Goal: Task Accomplishment & Management: Manage account settings

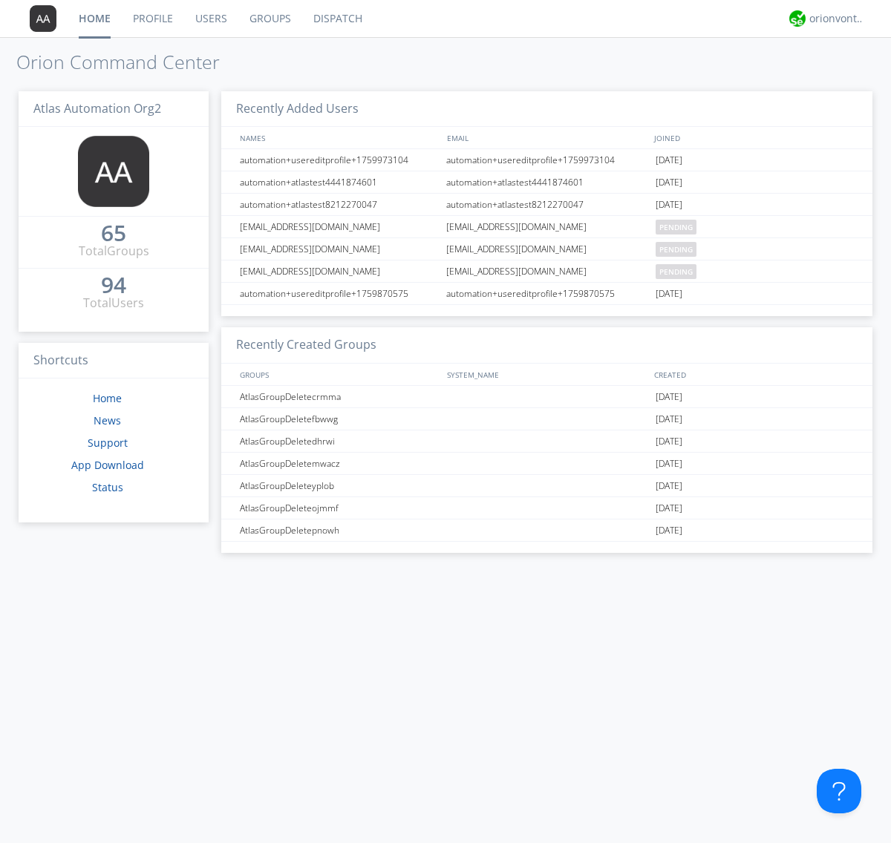
click at [210, 19] on link "Users" at bounding box center [211, 18] width 54 height 37
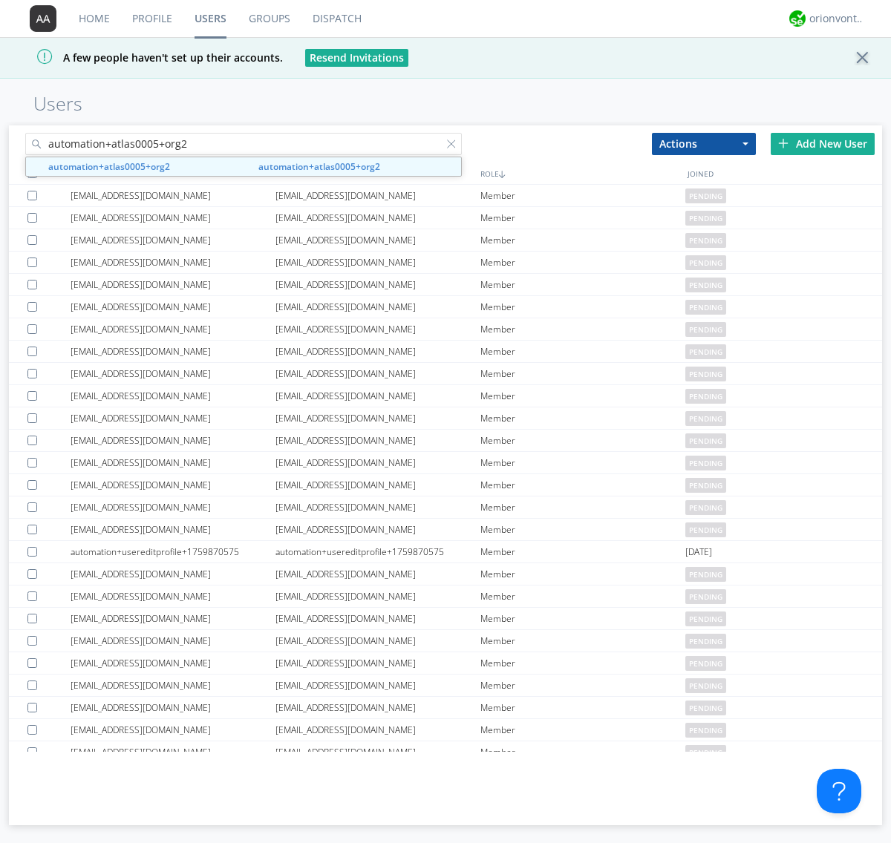
type input "automation+atlas0005+org2"
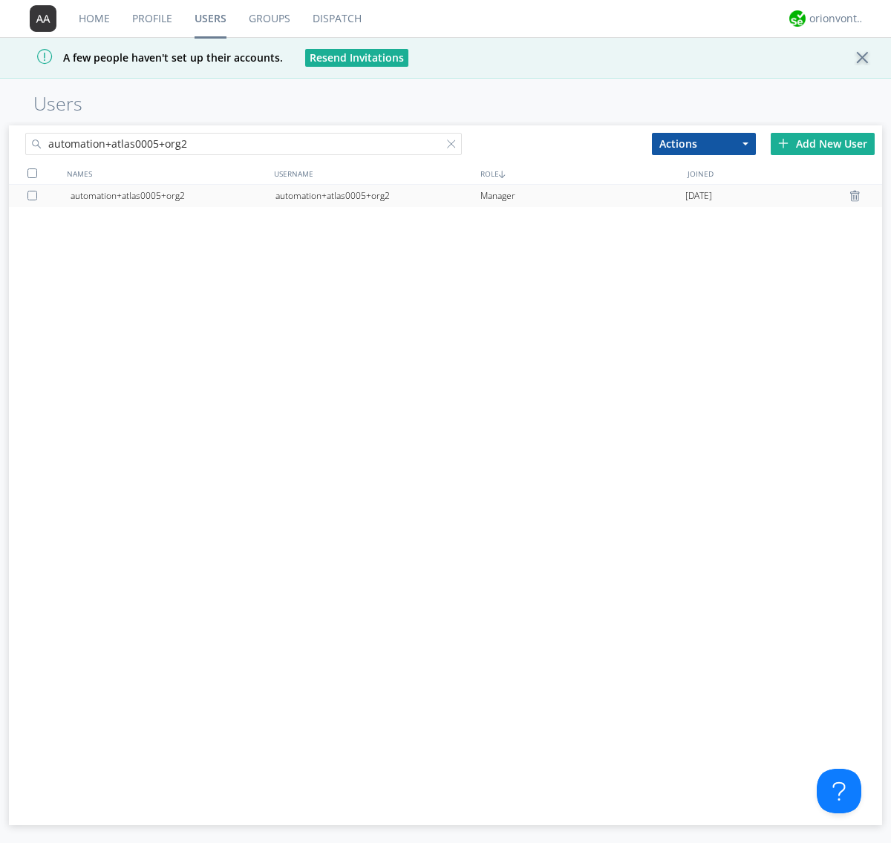
click at [377, 195] on div "automation+atlas0005+org2" at bounding box center [377, 196] width 205 height 22
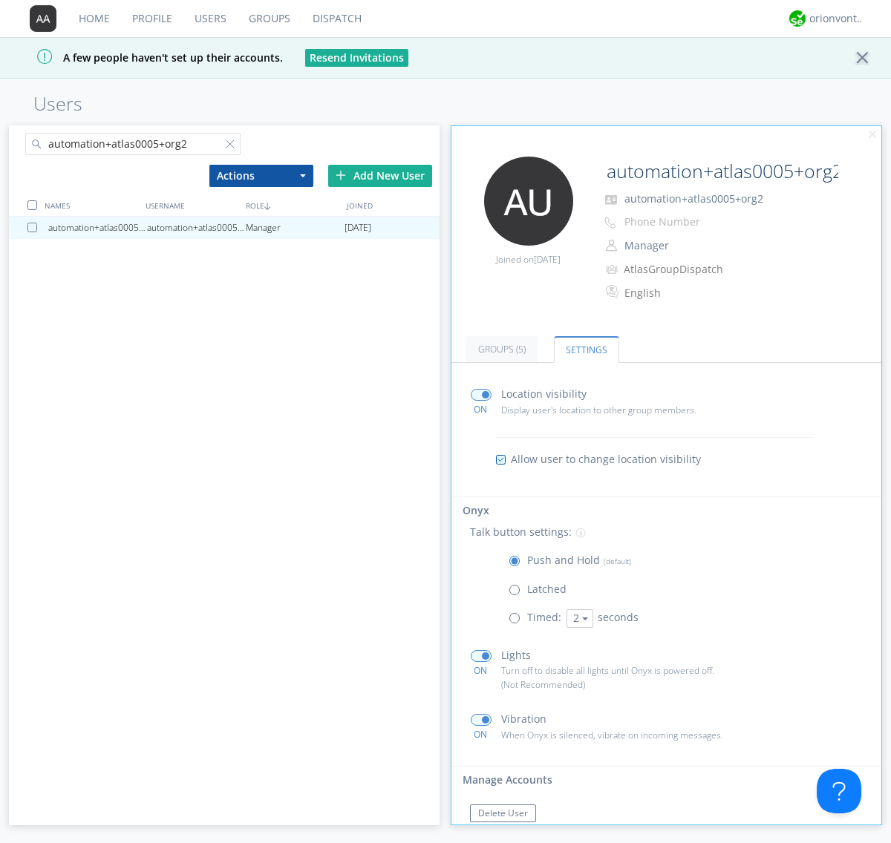
click at [518, 593] on span at bounding box center [518, 593] width 19 height 19
click at [0, 0] on input "radio" at bounding box center [0, 0] width 0 height 0
click at [518, 564] on span at bounding box center [518, 564] width 19 height 19
click at [0, 0] on input "radio" at bounding box center [0, 0] width 0 height 0
click at [833, 19] on div "orionvontas+atlas+automation+org2" at bounding box center [837, 18] width 56 height 15
